Goal: Navigation & Orientation: Find specific page/section

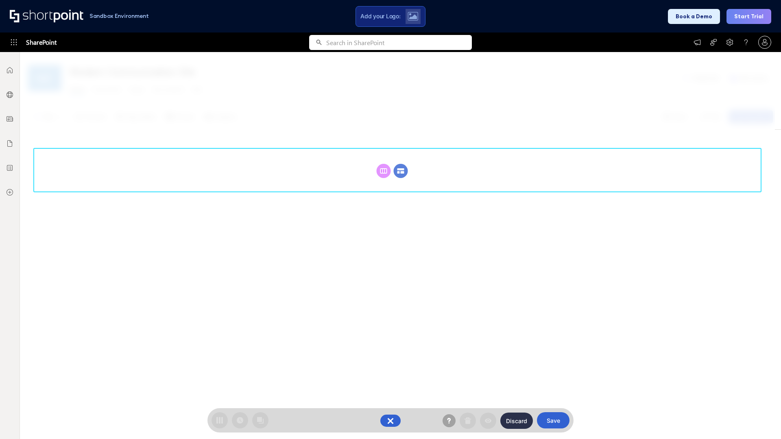
scroll to position [112, 0]
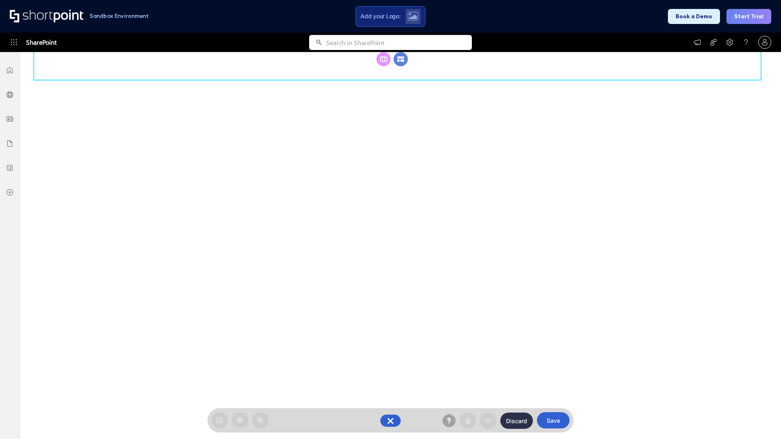
click at [401, 66] on circle at bounding box center [401, 59] width 14 height 14
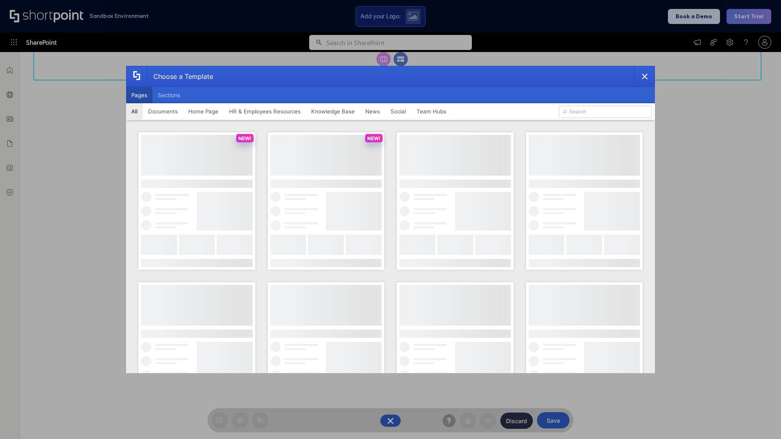
scroll to position [0, 0]
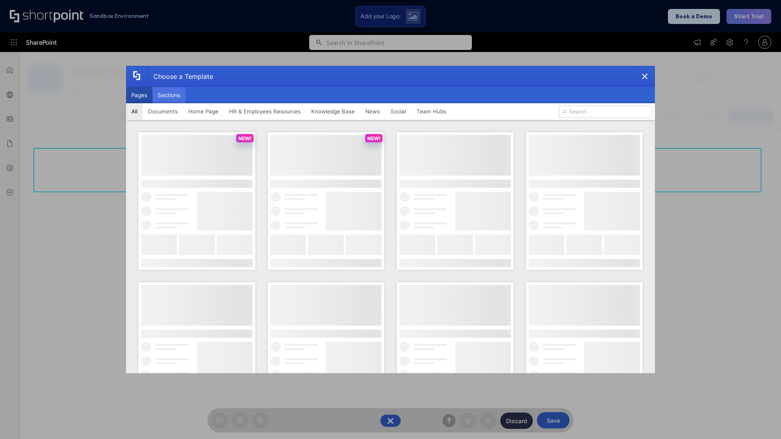
click at [169, 95] on button "Sections" at bounding box center [169, 95] width 33 height 16
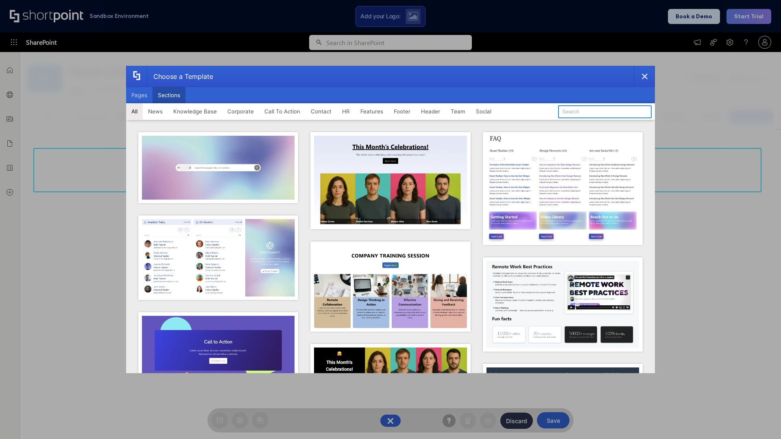
type input "Contact Us 1"
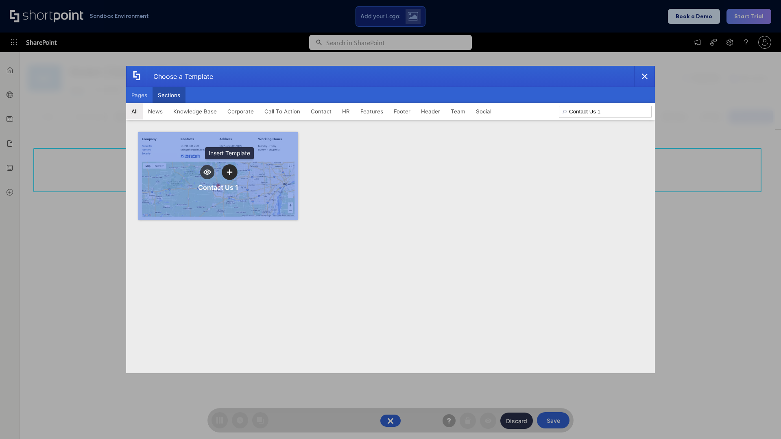
click at [229, 172] on icon "template selector" at bounding box center [230, 172] width 6 height 6
